Goal: Communication & Community: Share content

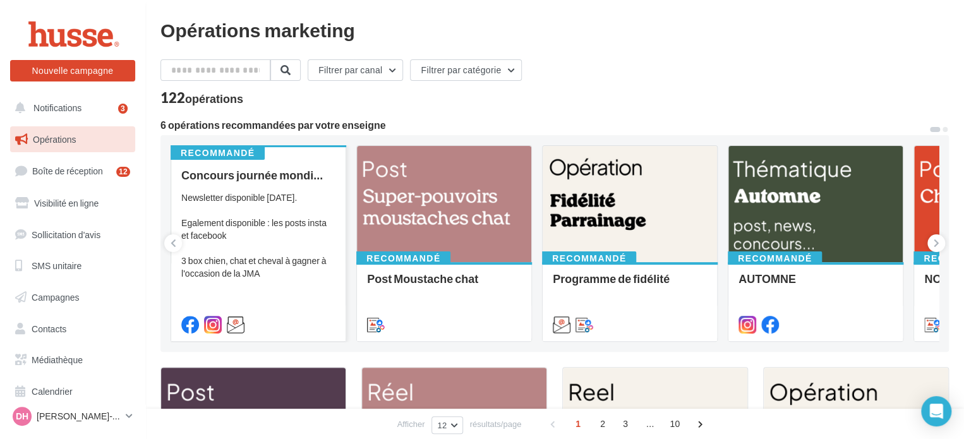
click at [260, 201] on div "Newsletter disponible [DATE]. Egalement disponible : les posts insta et faceboo…" at bounding box center [258, 235] width 154 height 88
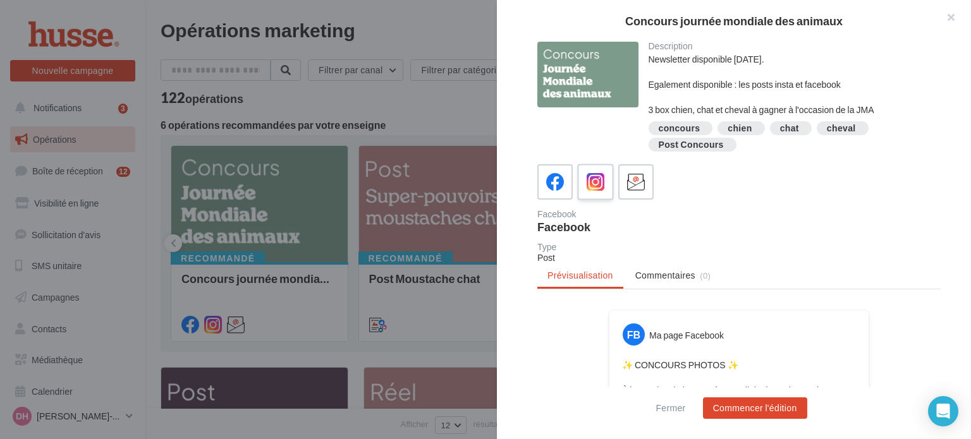
click at [591, 181] on icon at bounding box center [595, 182] width 18 height 18
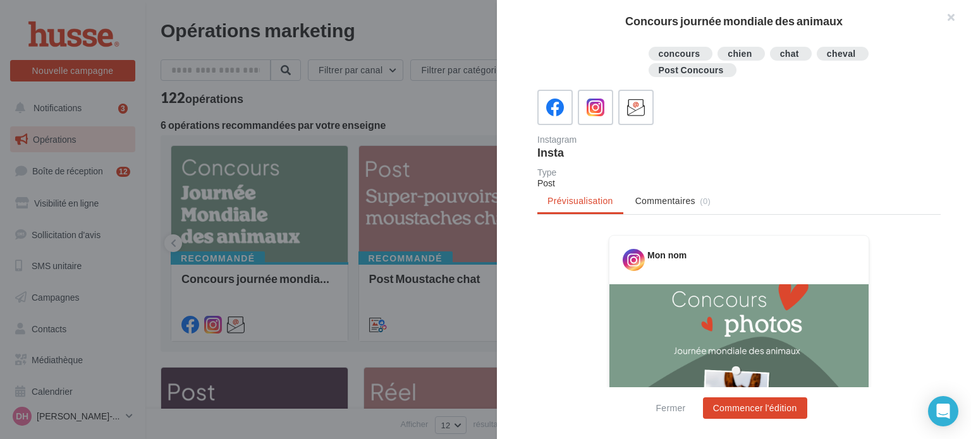
drag, startPoint x: 678, startPoint y: 245, endPoint x: 544, endPoint y: 329, distance: 158.5
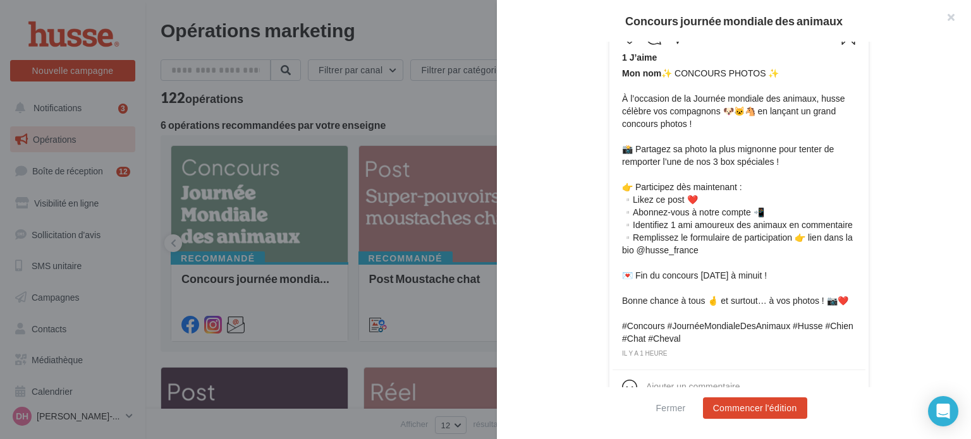
scroll to position [621, 0]
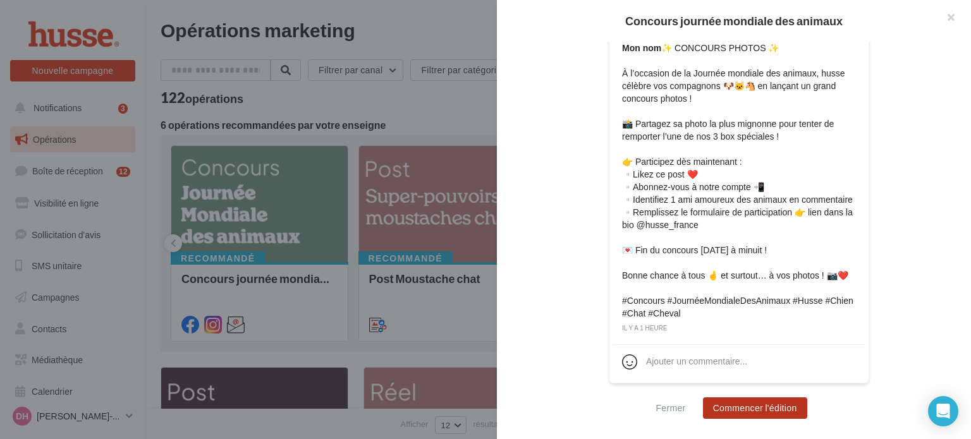
click at [757, 408] on button "Commencer l'édition" at bounding box center [755, 407] width 104 height 21
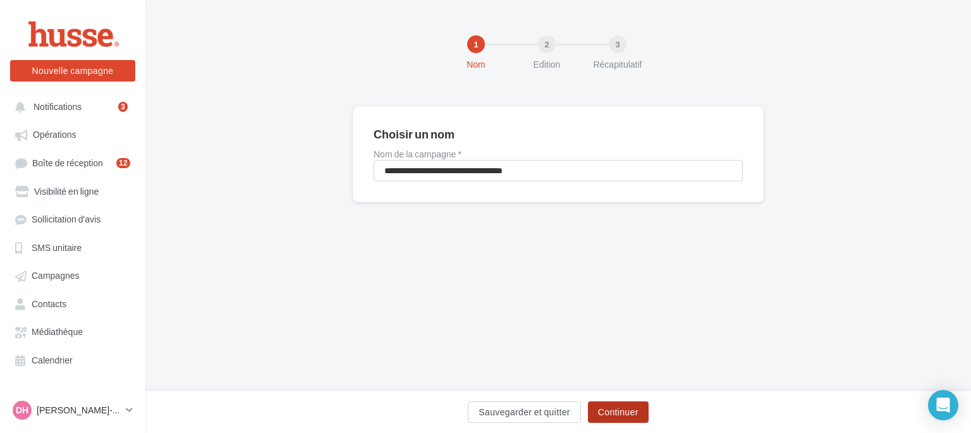
click at [621, 414] on button "Continuer" at bounding box center [618, 411] width 61 height 21
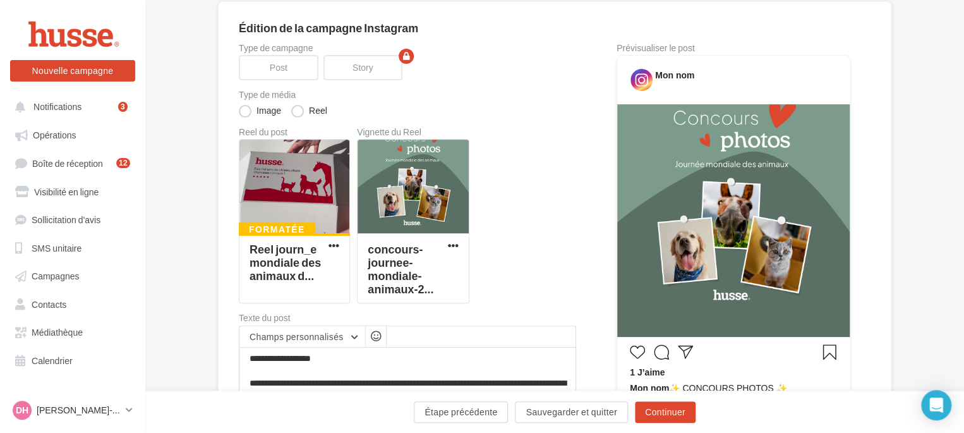
scroll to position [123, 0]
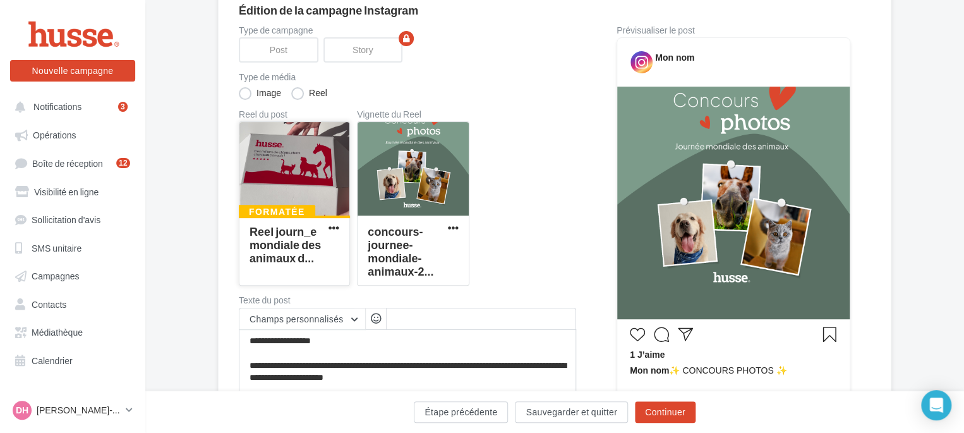
click at [288, 177] on div at bounding box center [294, 169] width 110 height 95
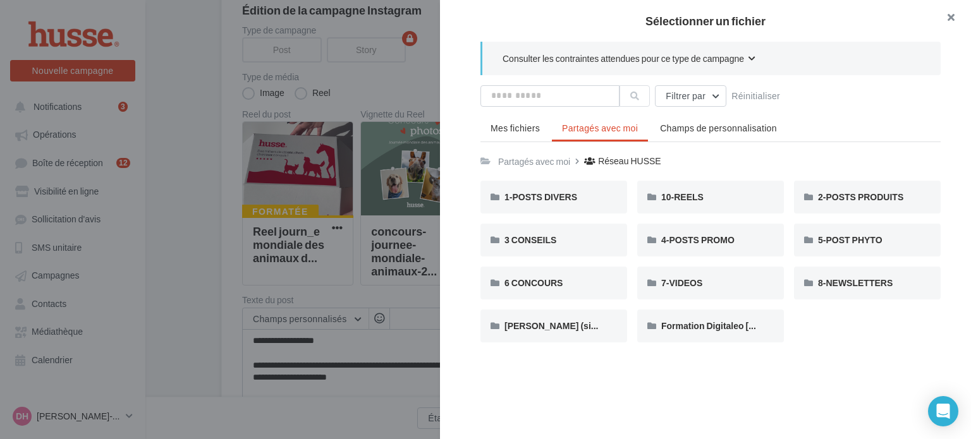
click at [953, 17] on button "button" at bounding box center [945, 19] width 51 height 38
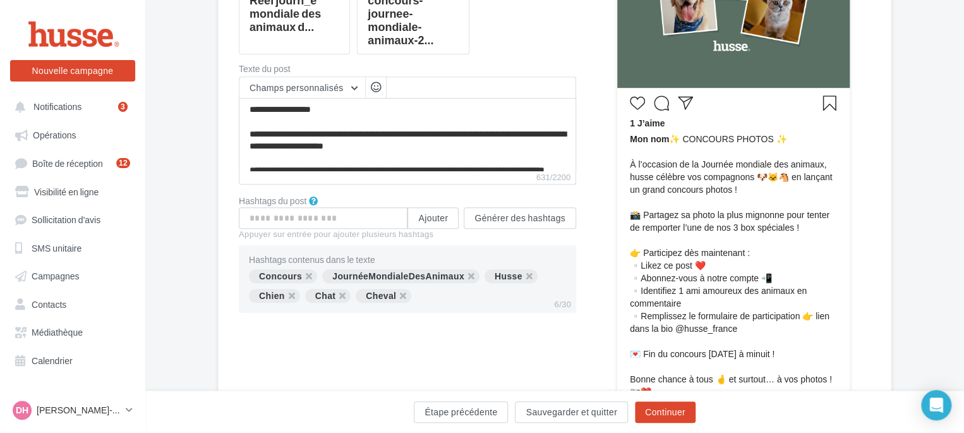
scroll to position [354, 0]
click at [334, 216] on input "text" at bounding box center [323, 217] width 169 height 21
type input "*******"
click at [435, 219] on button "Ajouter" at bounding box center [433, 217] width 51 height 21
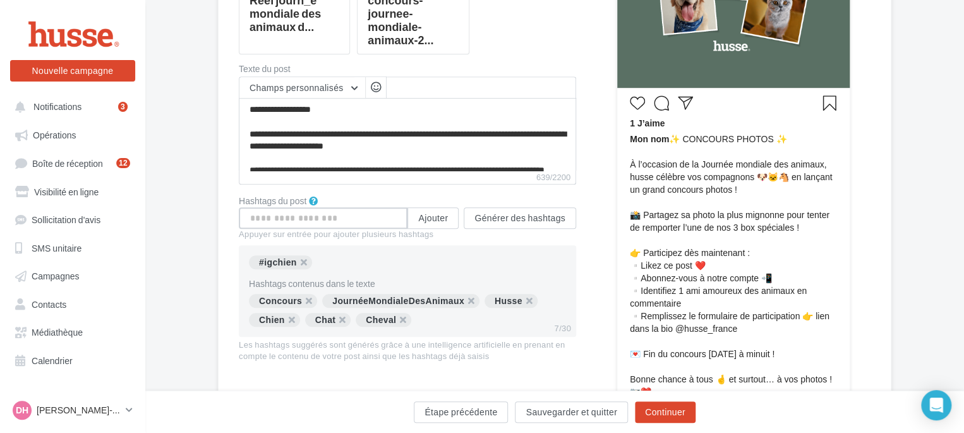
click at [373, 222] on input "text" at bounding box center [323, 217] width 169 height 21
type input "******"
click at [427, 215] on button "Ajouter" at bounding box center [433, 217] width 51 height 21
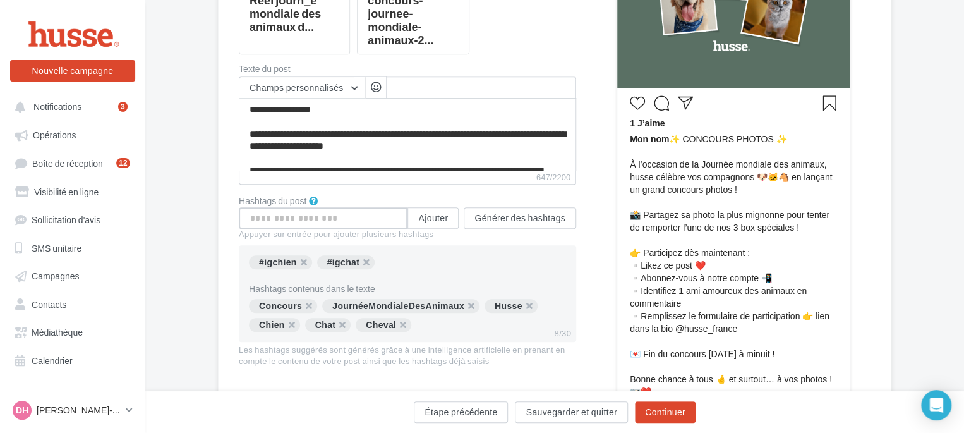
click at [358, 218] on input "text" at bounding box center [323, 217] width 169 height 21
type input "**********"
click at [442, 215] on button "Ajouter" at bounding box center [433, 217] width 51 height 21
click at [370, 220] on input "text" at bounding box center [323, 217] width 169 height 21
type input "**********"
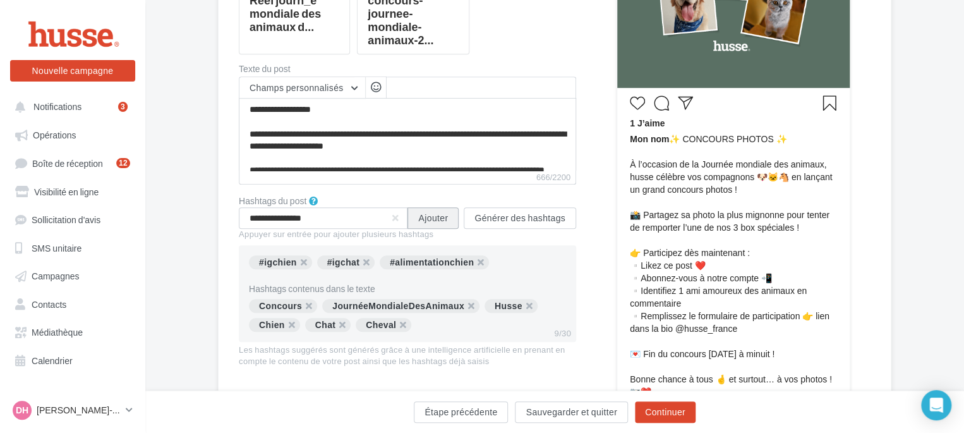
click at [437, 216] on button "Ajouter" at bounding box center [433, 217] width 51 height 21
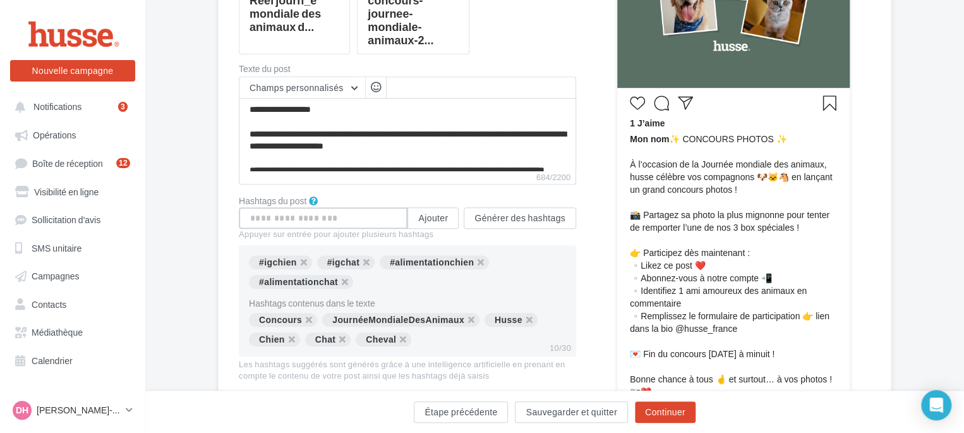
click at [361, 221] on input "text" at bounding box center [323, 217] width 169 height 21
type input "********"
click at [426, 215] on button "Ajouter" at bounding box center [433, 217] width 51 height 21
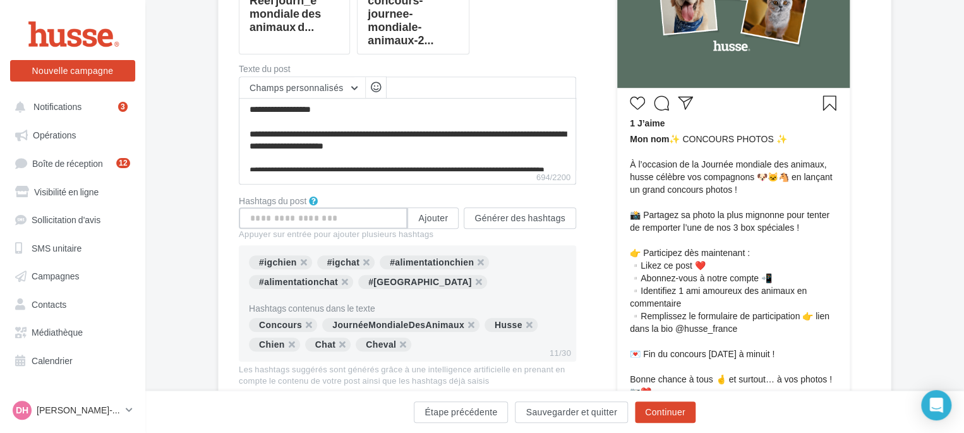
click at [372, 217] on input "text" at bounding box center [323, 217] width 169 height 21
type input "*"
type input "**********"
click at [427, 217] on button "Ajouter" at bounding box center [433, 217] width 51 height 21
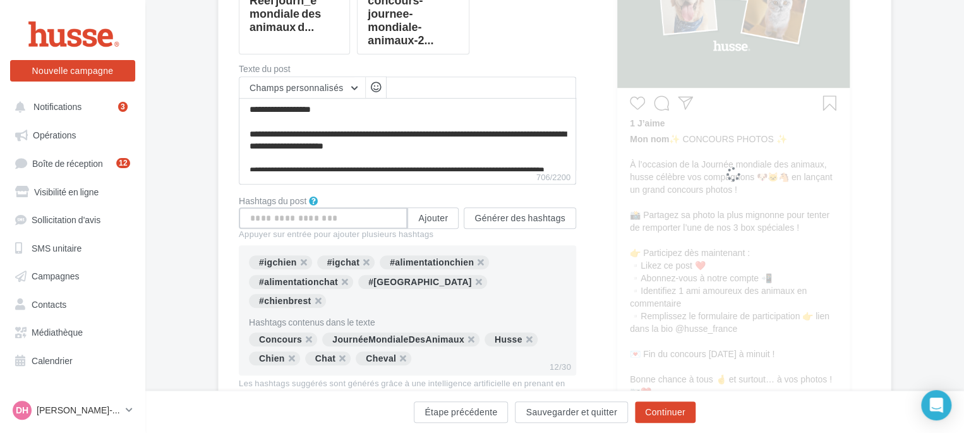
click at [349, 215] on input "text" at bounding box center [323, 217] width 169 height 21
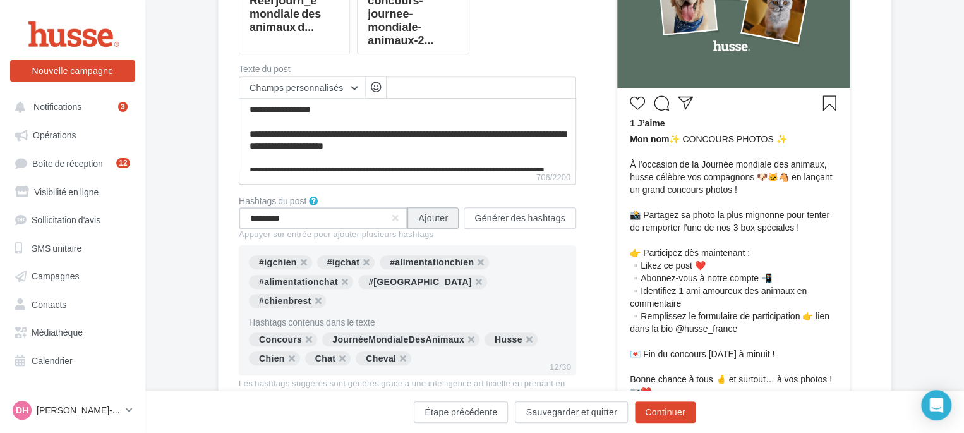
type input "*********"
click at [436, 217] on button "Ajouter" at bounding box center [433, 217] width 51 height 21
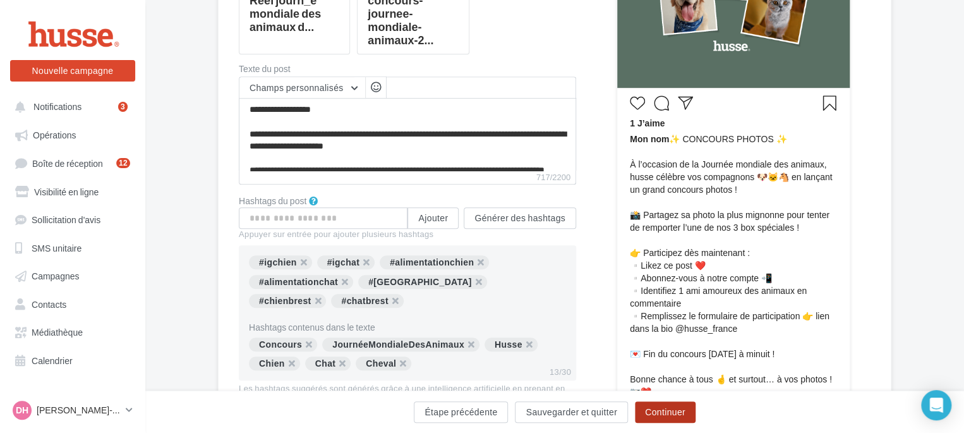
click at [658, 414] on button "Continuer" at bounding box center [665, 411] width 61 height 21
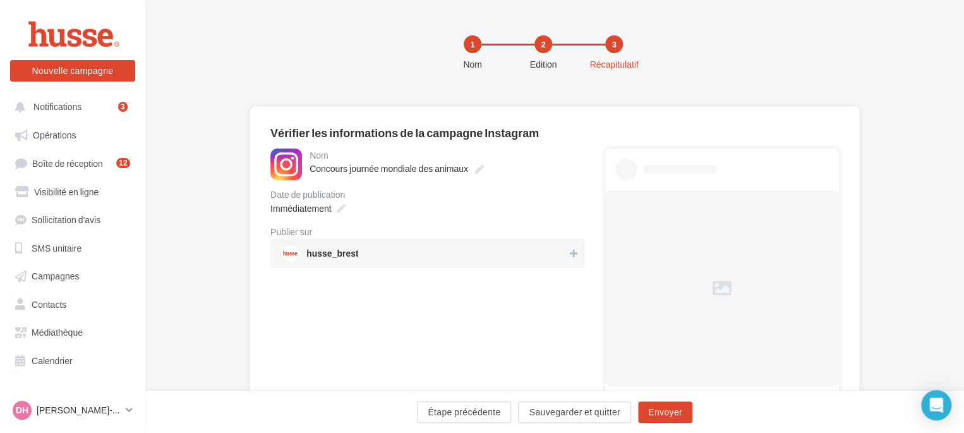
click at [515, 255] on span "husse_brest" at bounding box center [424, 253] width 287 height 19
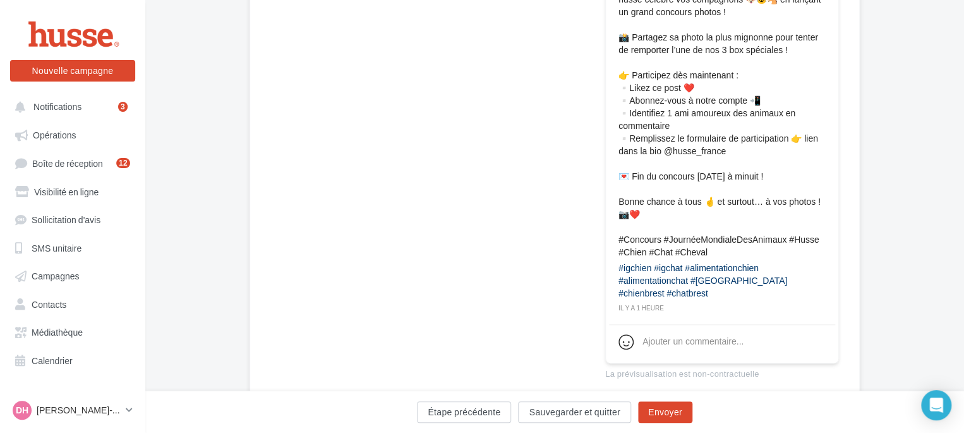
scroll to position [573, 0]
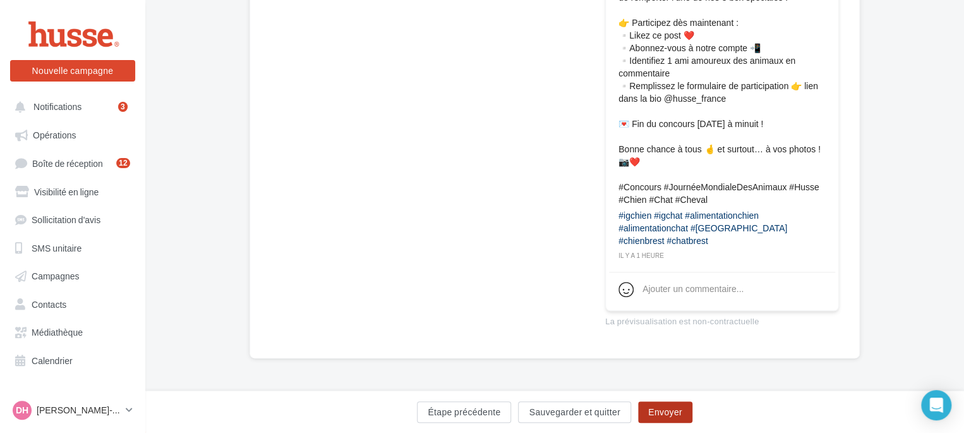
click at [665, 411] on button "Envoyer" at bounding box center [665, 411] width 54 height 21
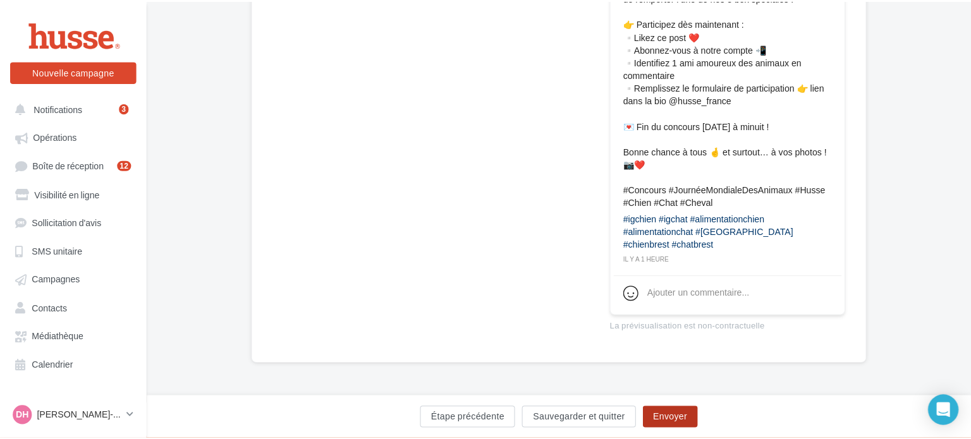
scroll to position [566, 0]
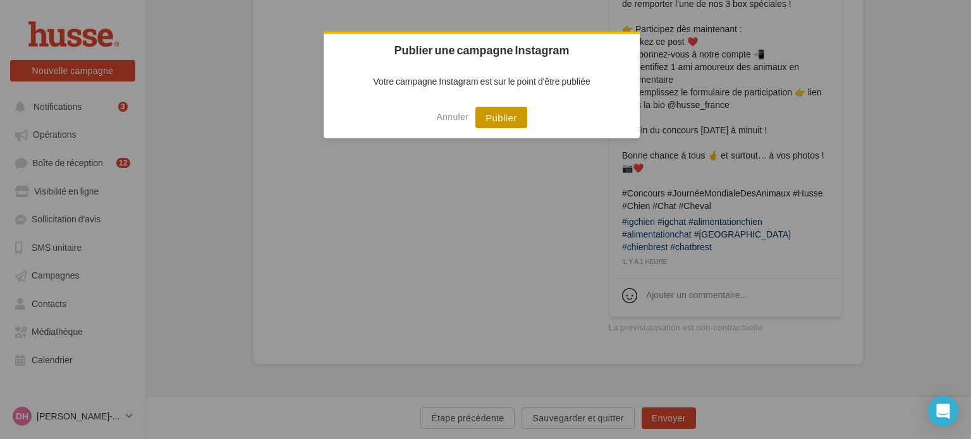
click at [500, 118] on button "Publier" at bounding box center [500, 117] width 51 height 21
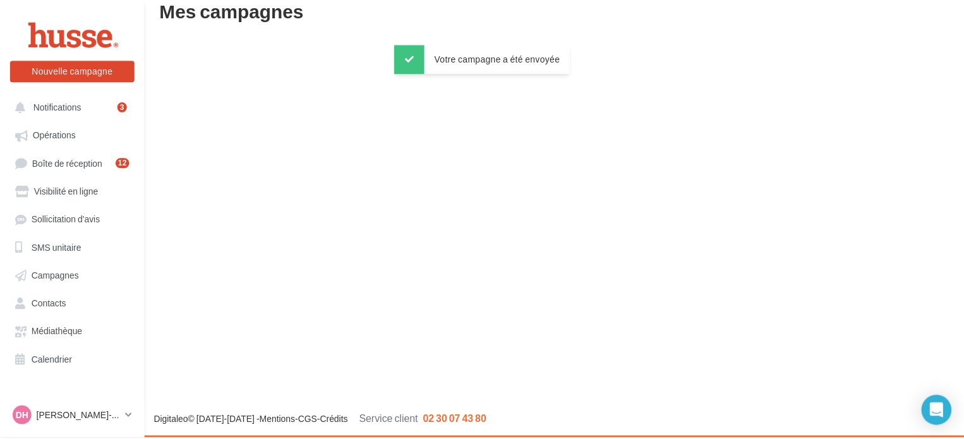
scroll to position [20, 0]
